Goal: Find specific page/section

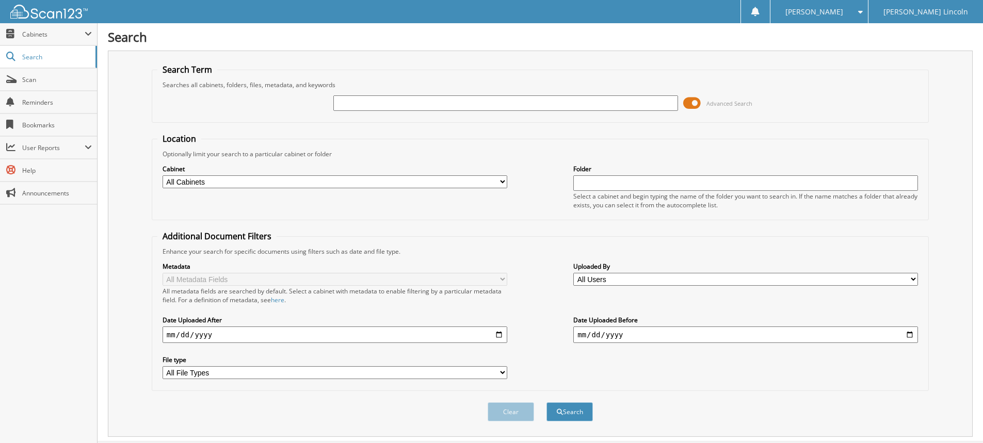
click at [404, 98] on input "text" at bounding box center [505, 102] width 345 height 15
type input "1749133"
click at [547, 403] on button "Search" at bounding box center [570, 412] width 46 height 19
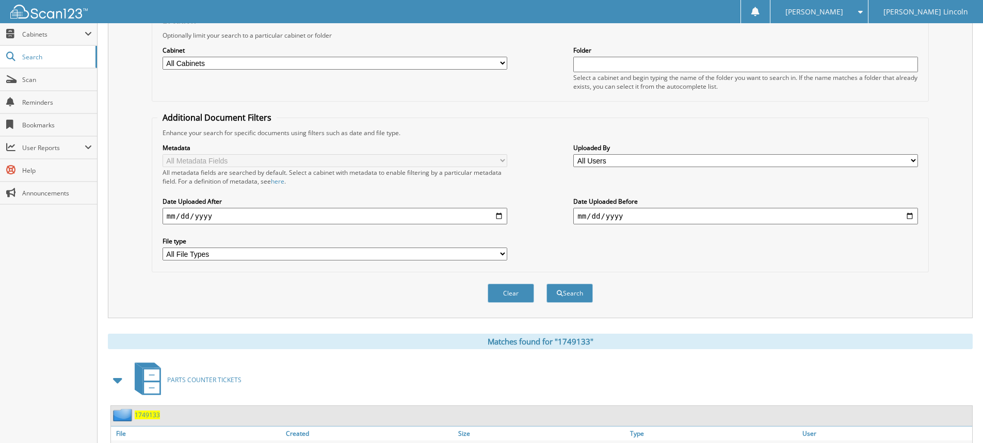
scroll to position [197, 0]
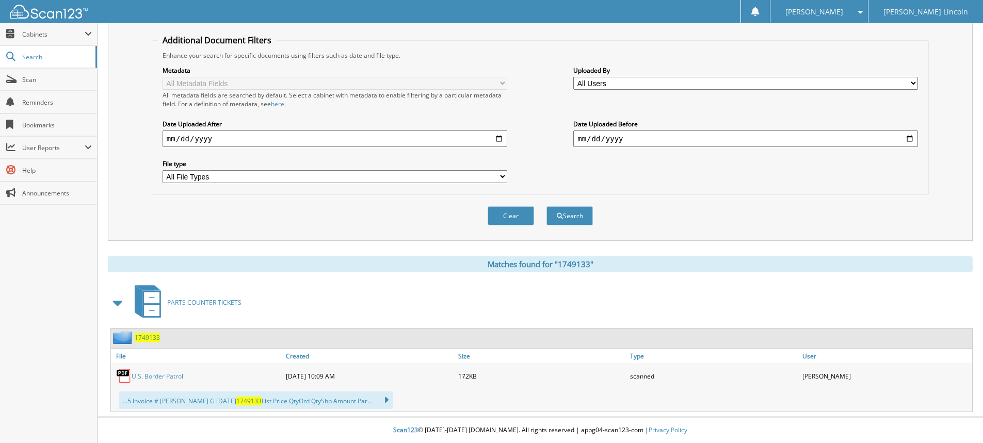
click at [162, 381] on div "U.S. Border Patrol" at bounding box center [197, 376] width 172 height 21
click at [164, 374] on link "U.S. Border Patrol" at bounding box center [158, 376] width 52 height 9
